Goal: Feedback & Contribution: Leave review/rating

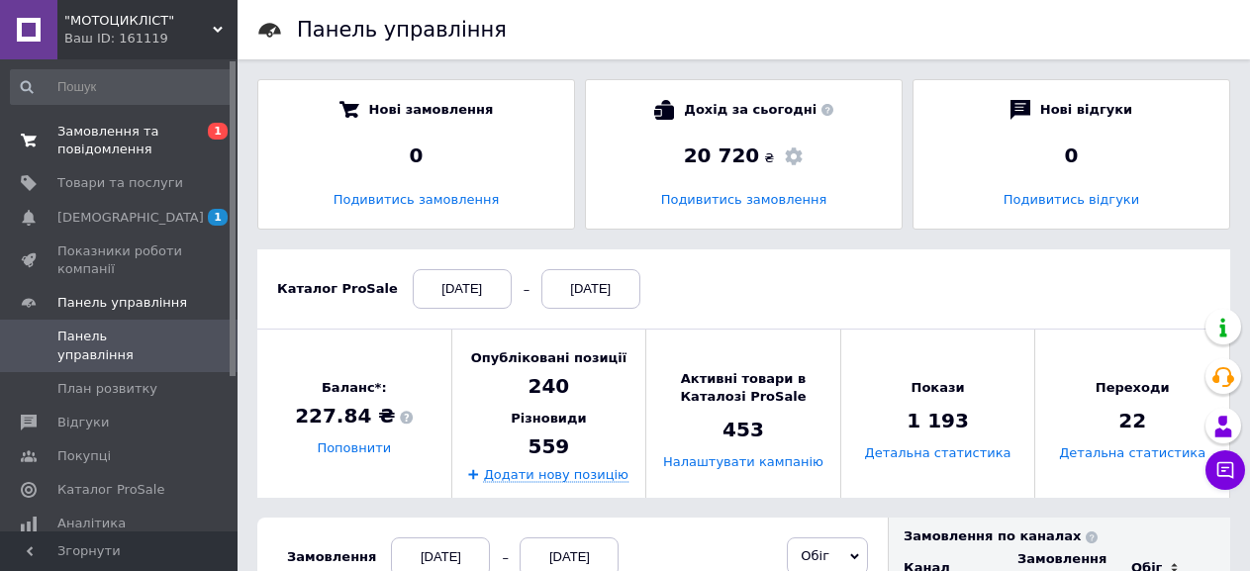
click at [111, 144] on span "Замовлення та повідомлення" at bounding box center [120, 141] width 126 height 36
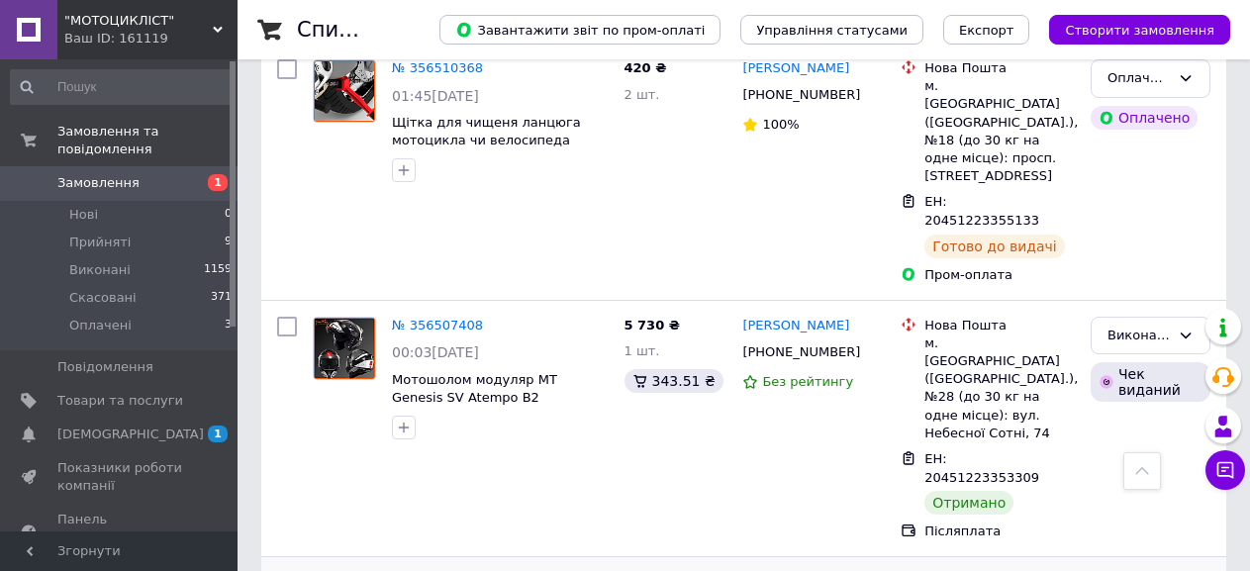
scroll to position [2672, 0]
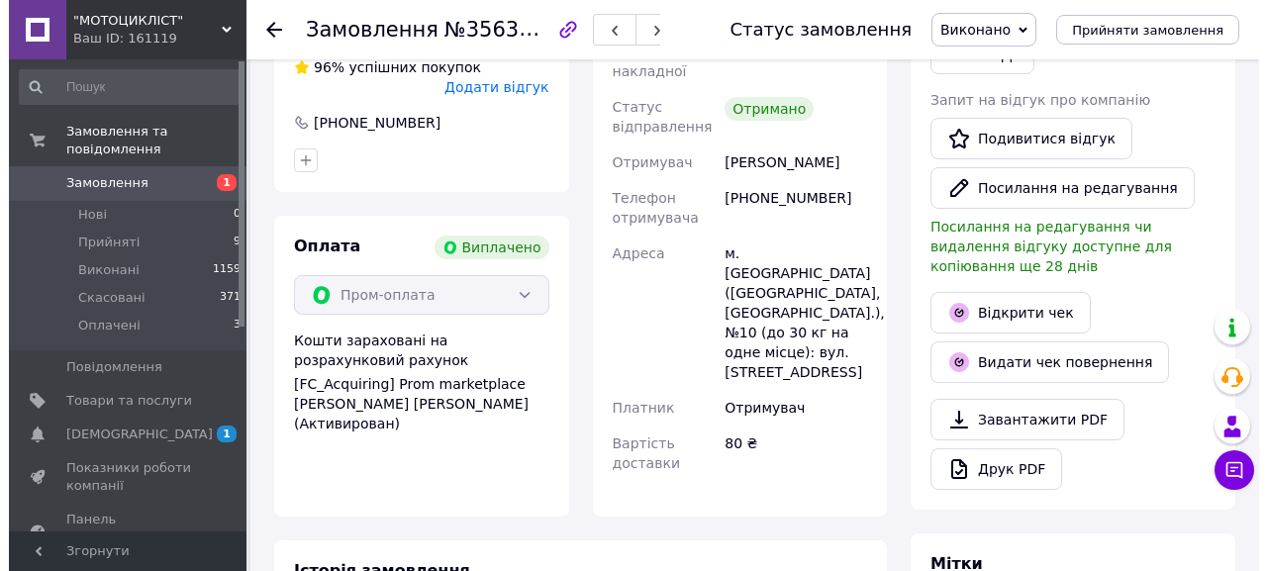
scroll to position [115, 0]
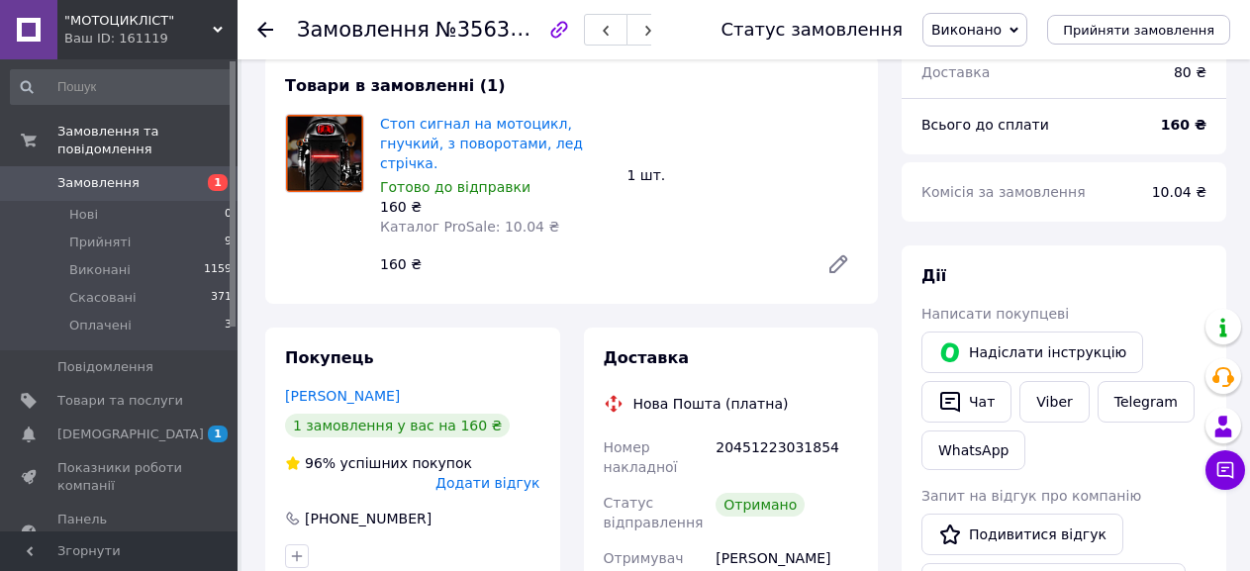
click at [504, 475] on span "Додати відгук" at bounding box center [487, 483] width 104 height 16
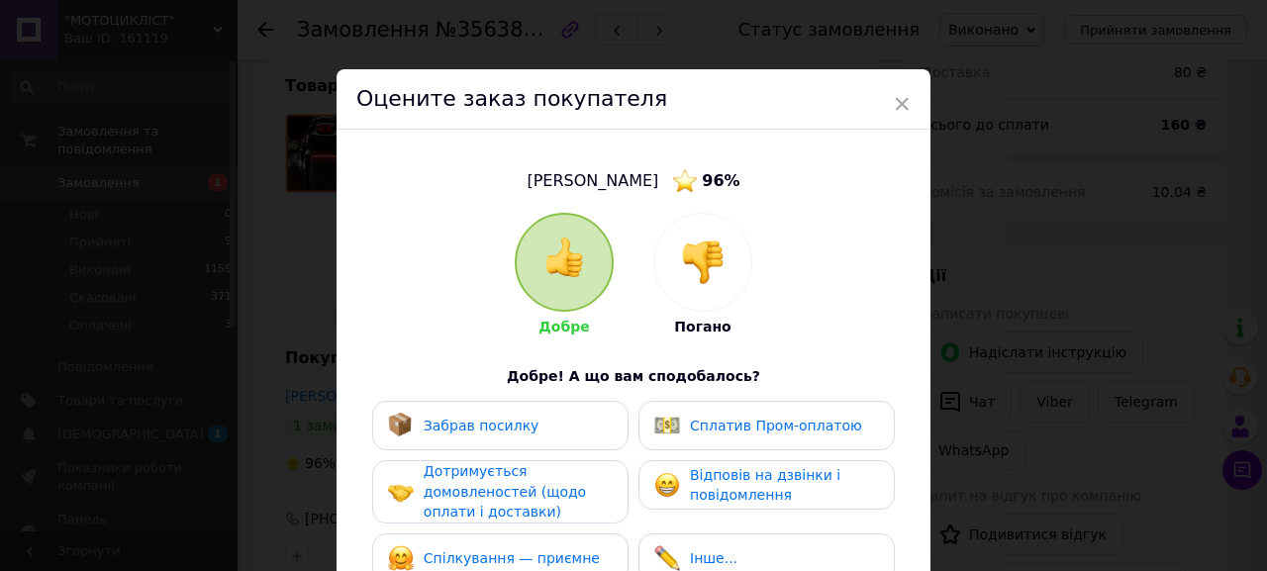
click at [485, 422] on span "Забрав посилку" at bounding box center [482, 426] width 116 height 16
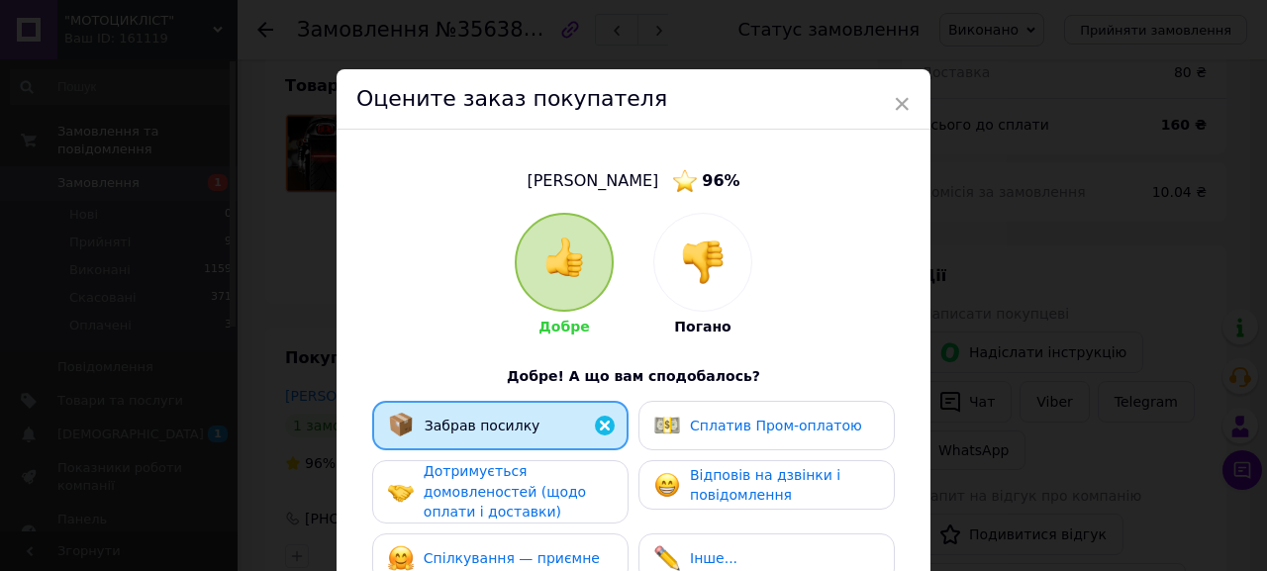
drag, startPoint x: 486, startPoint y: 478, endPoint x: 490, endPoint y: 498, distance: 20.2
click at [486, 480] on span "Дотримується домовленостей (щодо оплати і доставки)" at bounding box center [505, 491] width 162 height 56
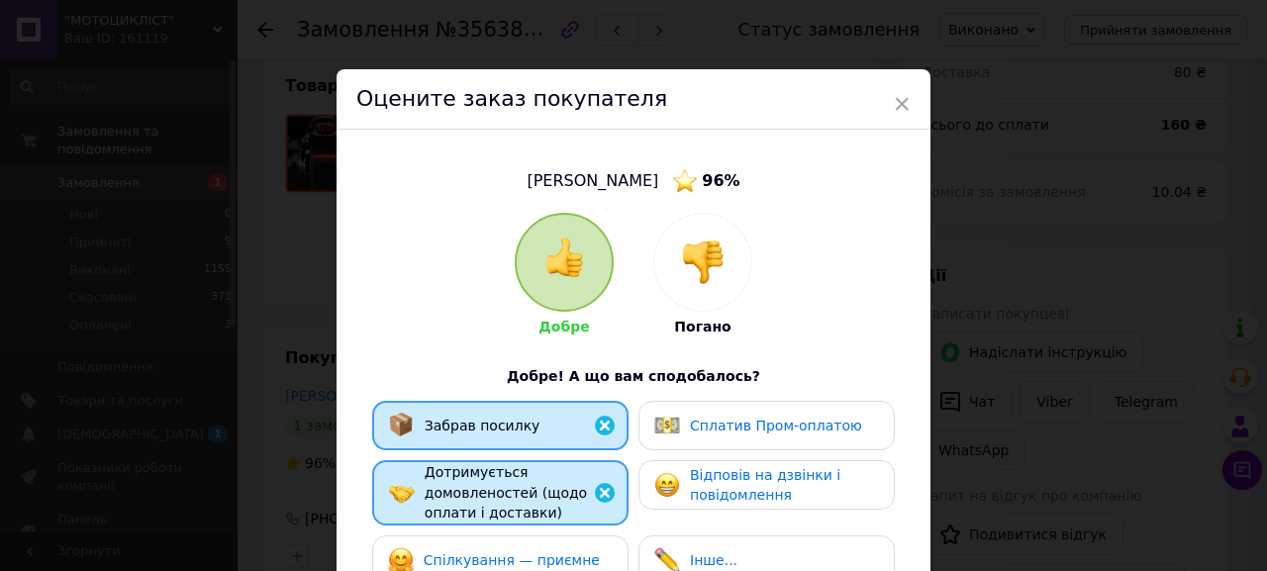
click at [726, 413] on div "Сплатив Пром-оплатою" at bounding box center [758, 426] width 208 height 26
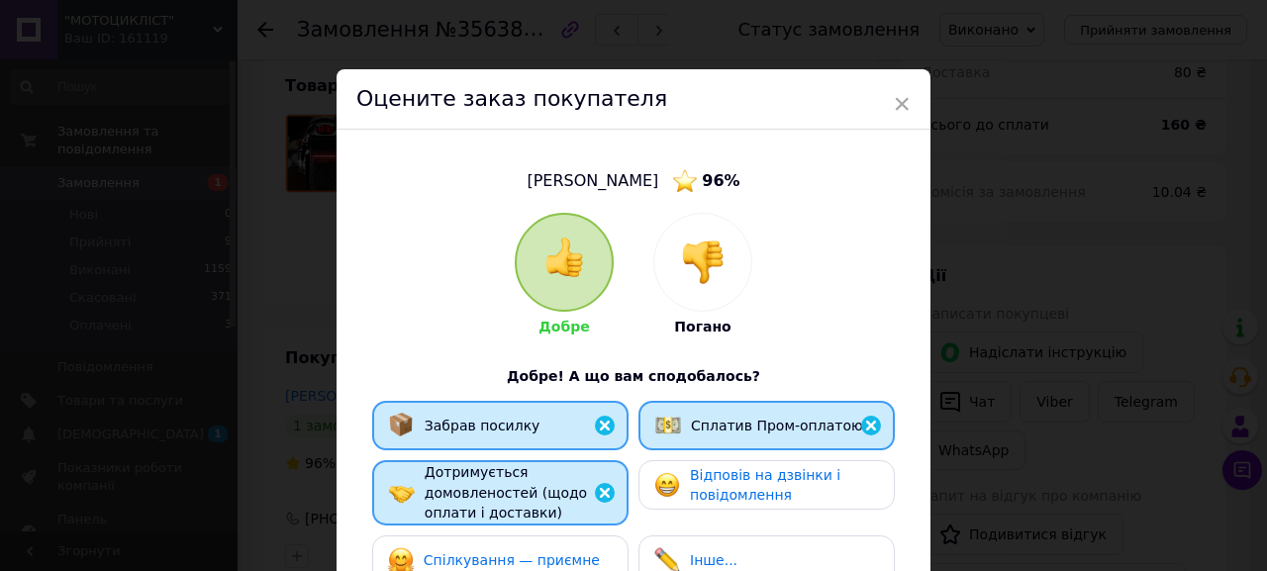
click at [721, 481] on span "Відповів на дзвінки і повідомлення" at bounding box center [765, 485] width 150 height 37
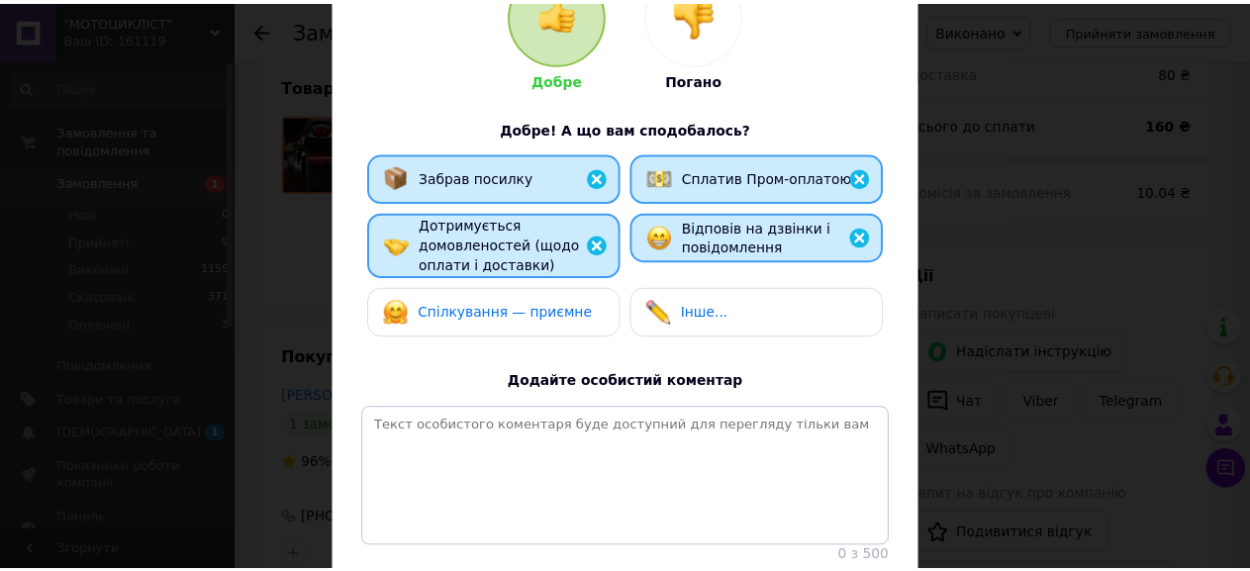
scroll to position [396, 0]
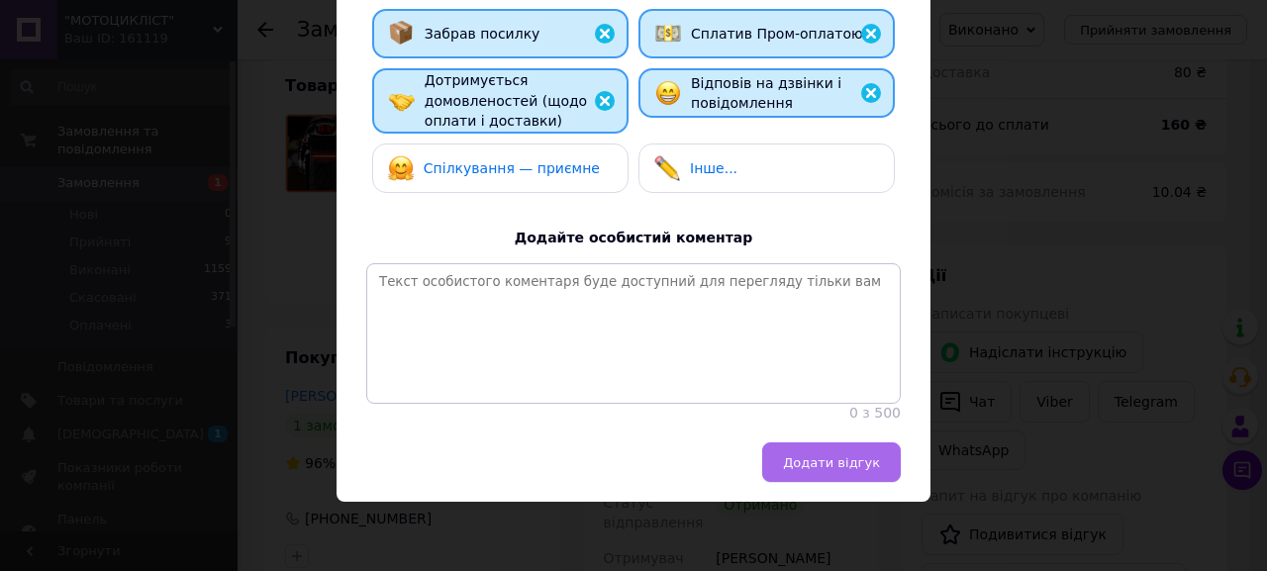
click at [852, 463] on span "Додати відгук" at bounding box center [831, 462] width 97 height 15
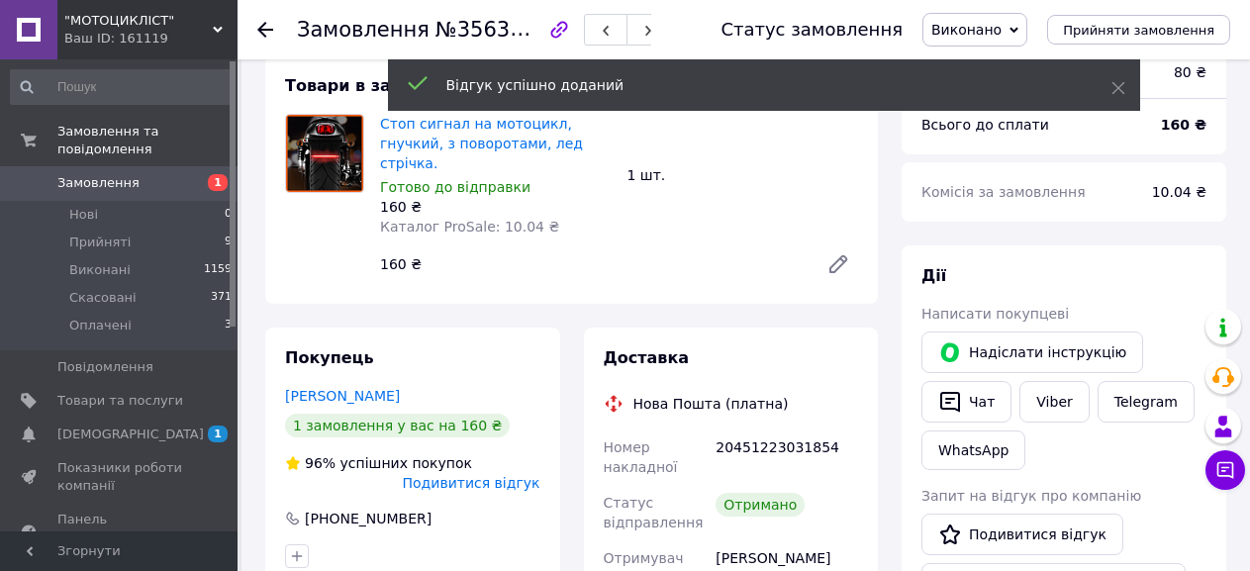
click at [259, 36] on icon at bounding box center [265, 30] width 16 height 16
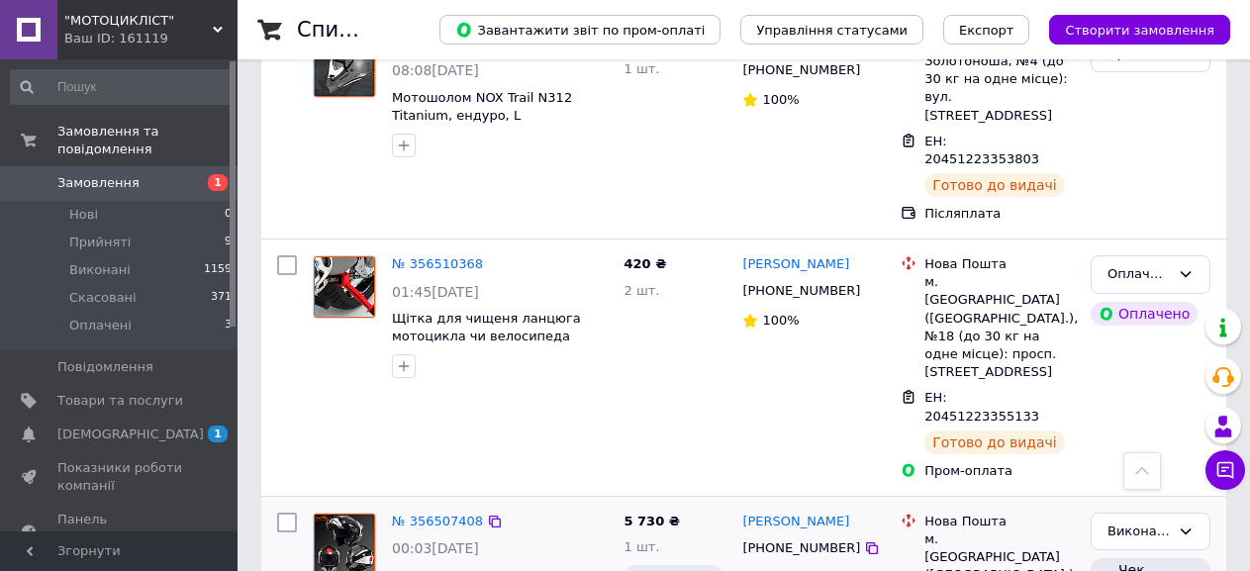
scroll to position [2375, 0]
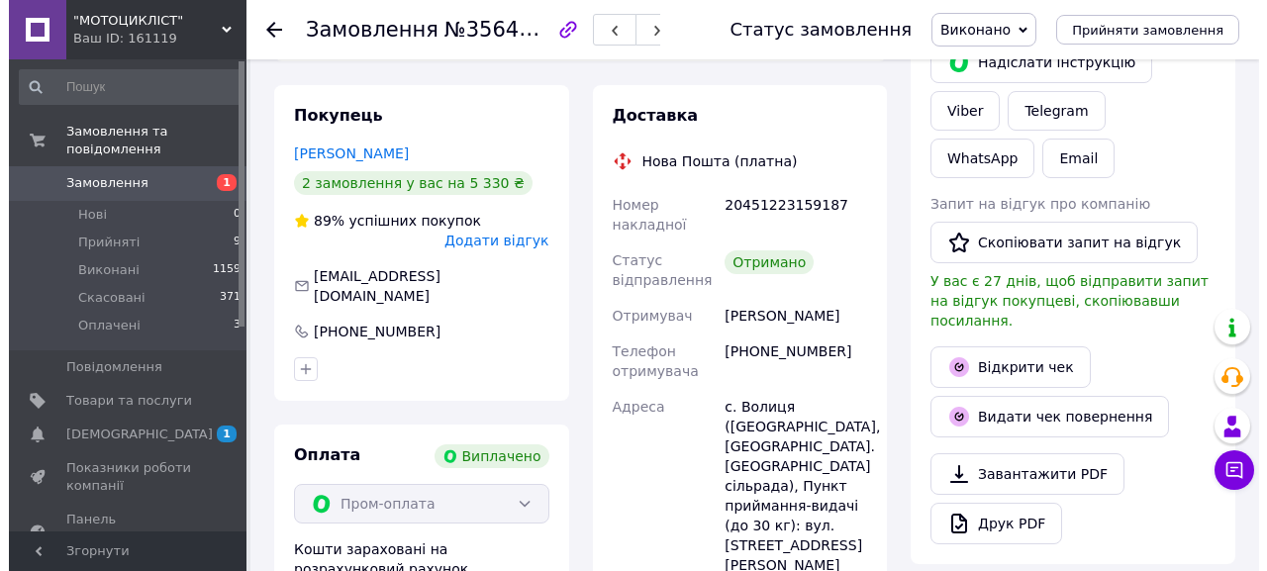
scroll to position [336, 0]
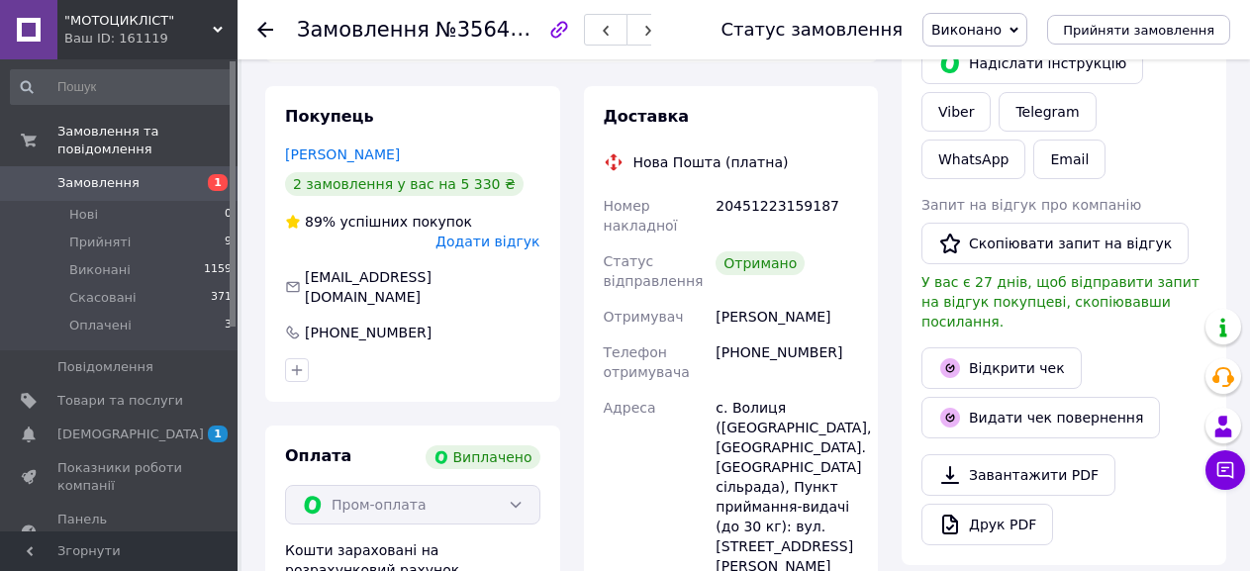
click at [512, 234] on span "Додати відгук" at bounding box center [487, 242] width 104 height 16
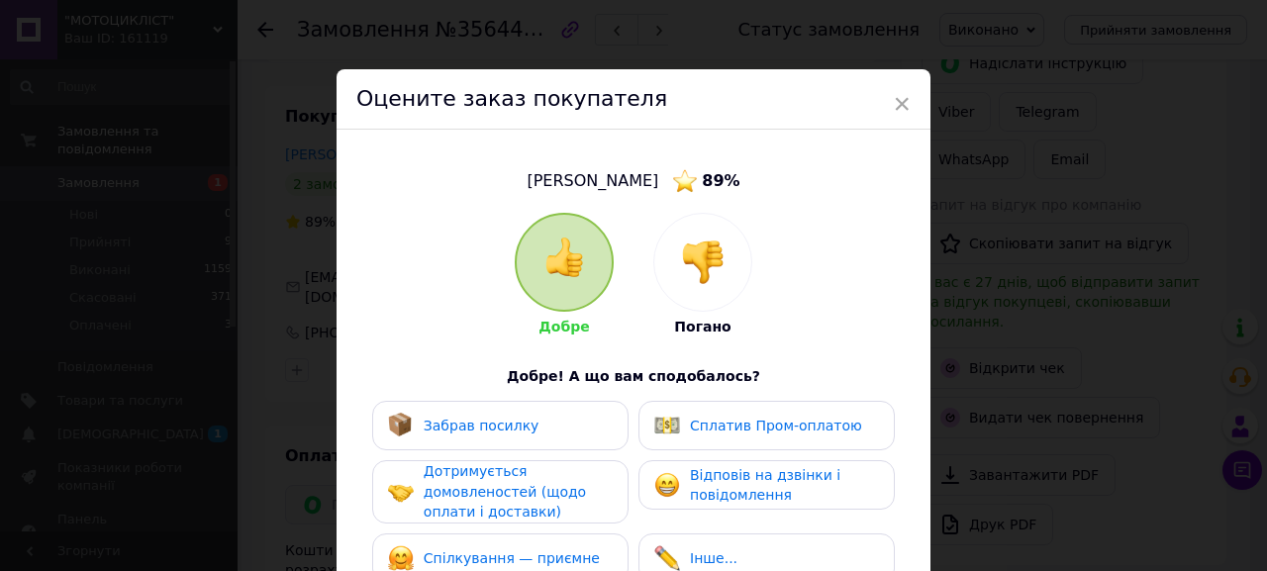
click at [470, 423] on span "Забрав посилку" at bounding box center [482, 426] width 116 height 16
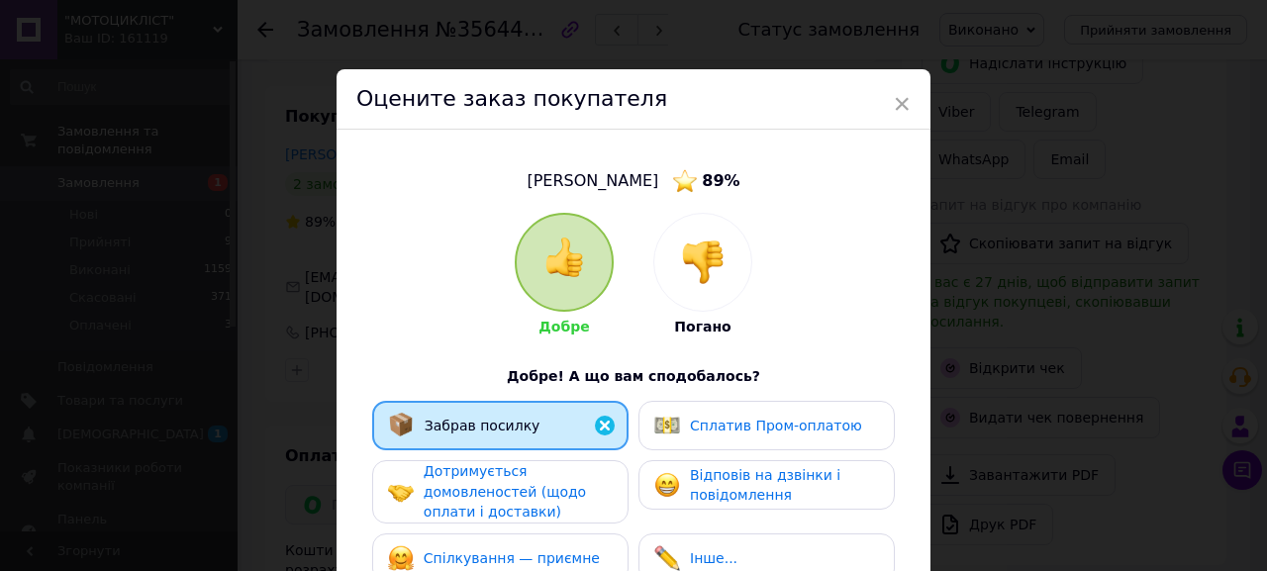
drag, startPoint x: 475, startPoint y: 489, endPoint x: 505, endPoint y: 489, distance: 29.7
click at [476, 489] on span "Дотримується домовленостей (щодо оплати і доставки)" at bounding box center [505, 491] width 162 height 56
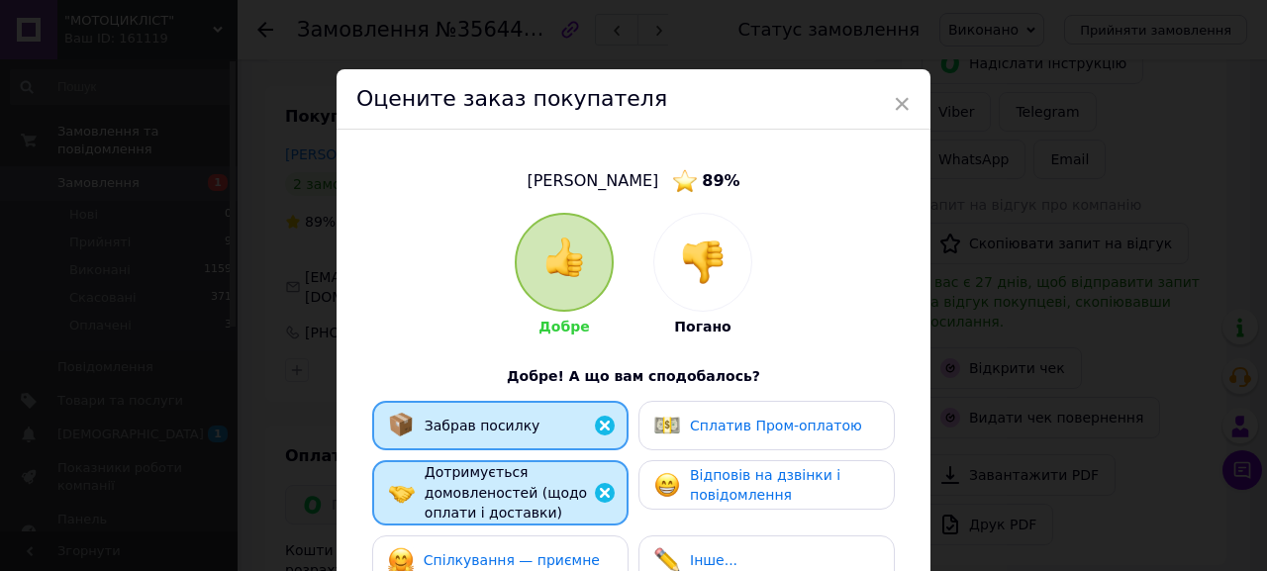
click at [739, 420] on span "Сплатив Пром-оплатою" at bounding box center [776, 426] width 172 height 16
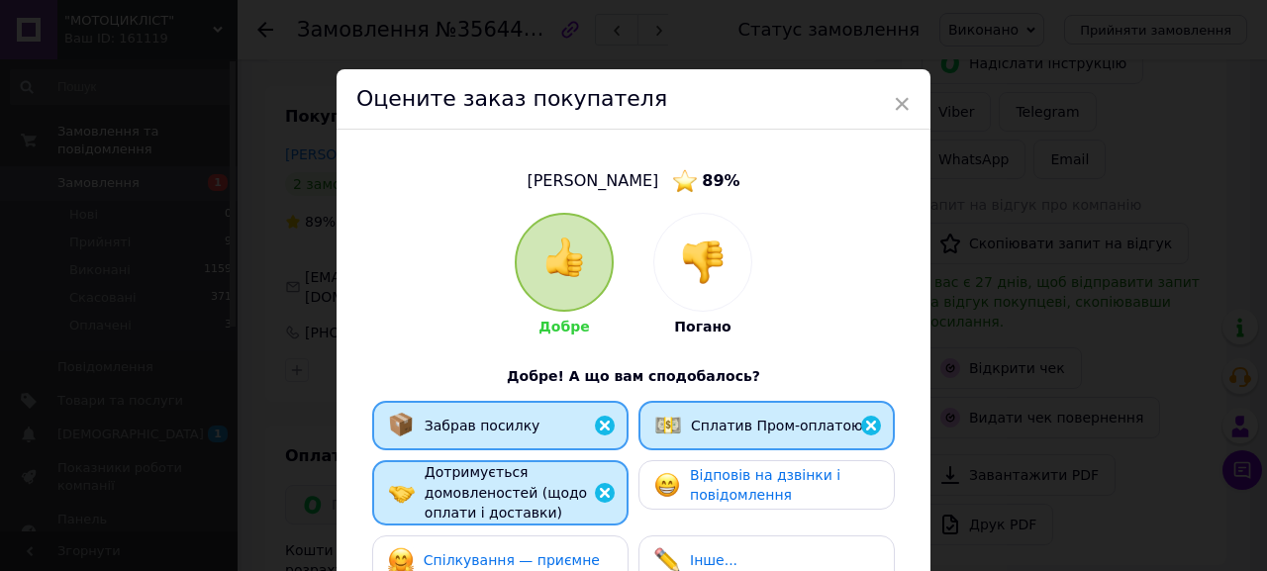
click at [735, 479] on span "Відповів на дзвінки і повідомлення" at bounding box center [765, 485] width 150 height 37
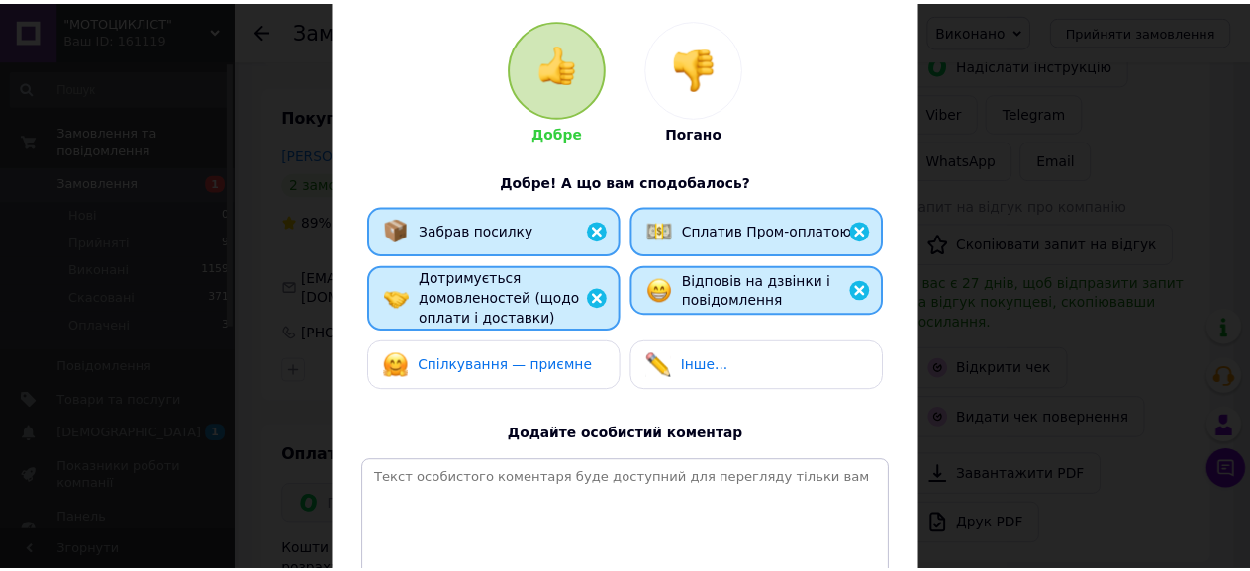
scroll to position [396, 0]
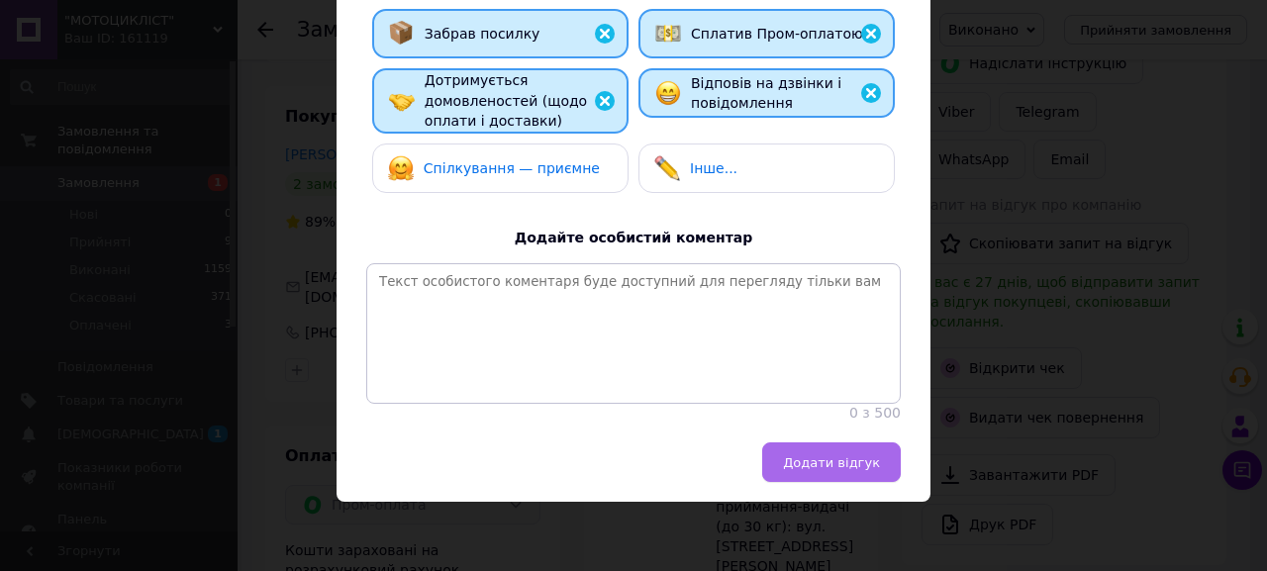
click at [862, 470] on span "Додати відгук" at bounding box center [831, 462] width 97 height 15
